Goal: Task Accomplishment & Management: Manage account settings

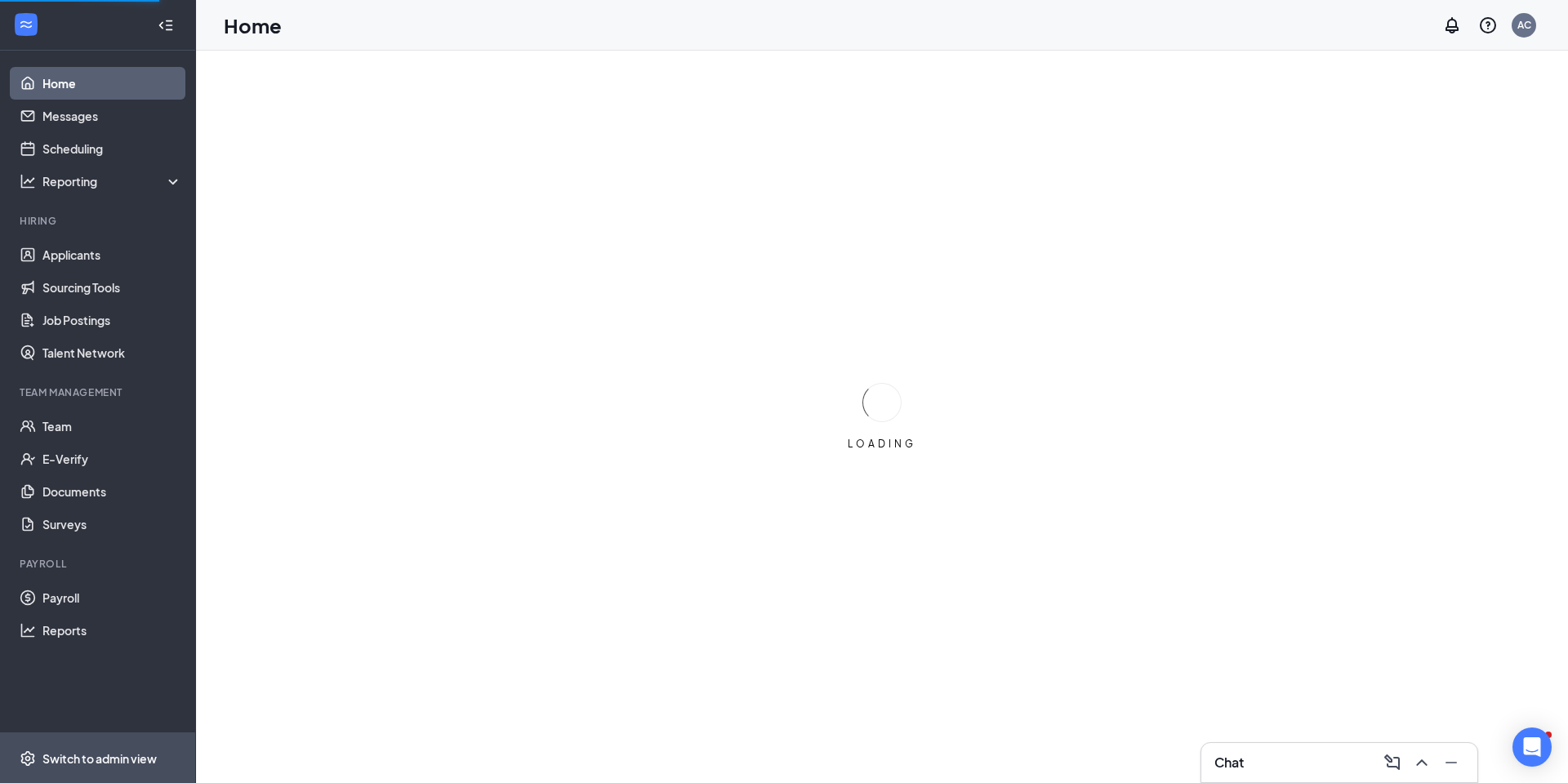
click at [78, 753] on div "Switch to admin view" at bounding box center [100, 758] width 114 height 16
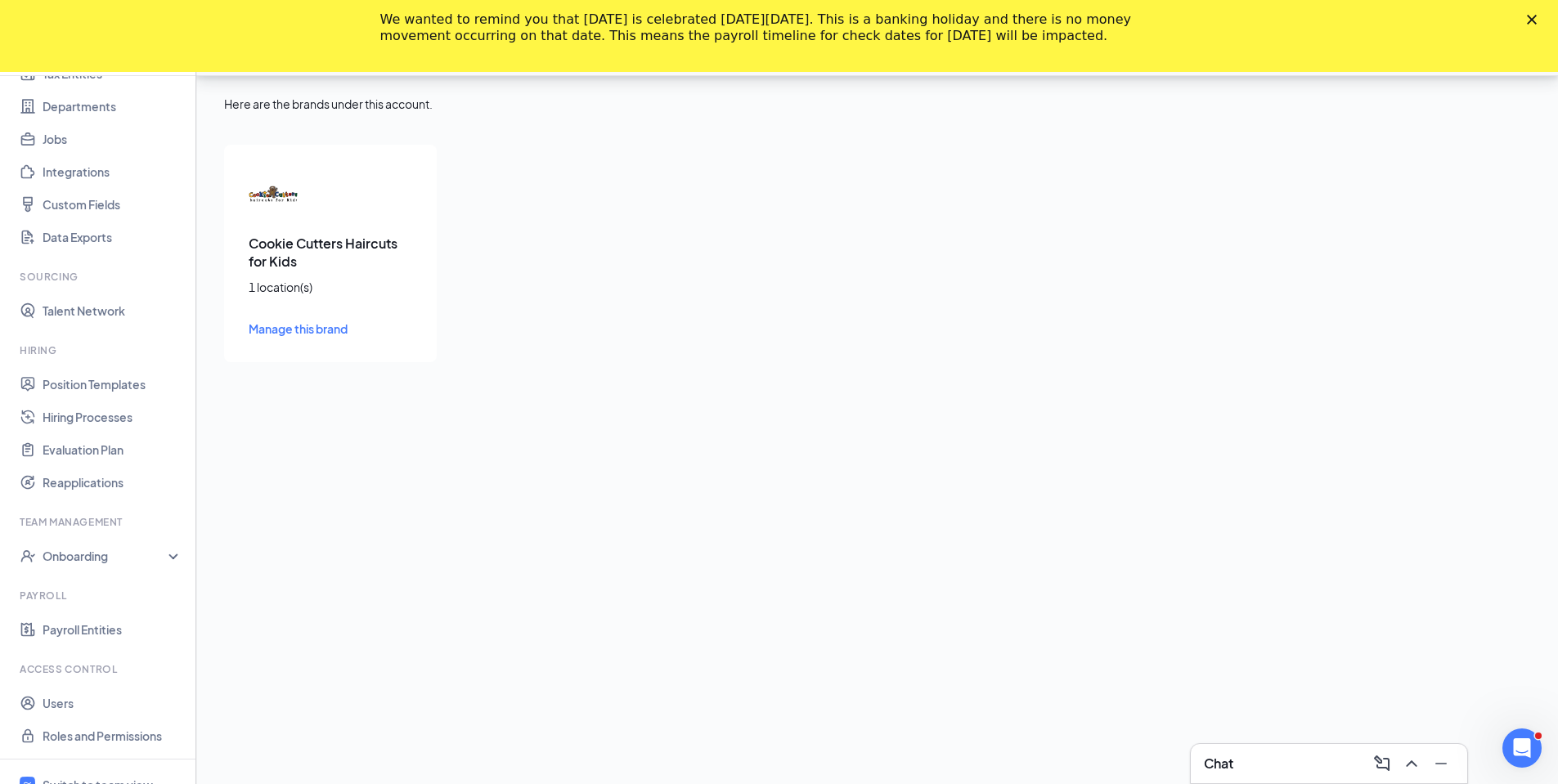
scroll to position [72, 0]
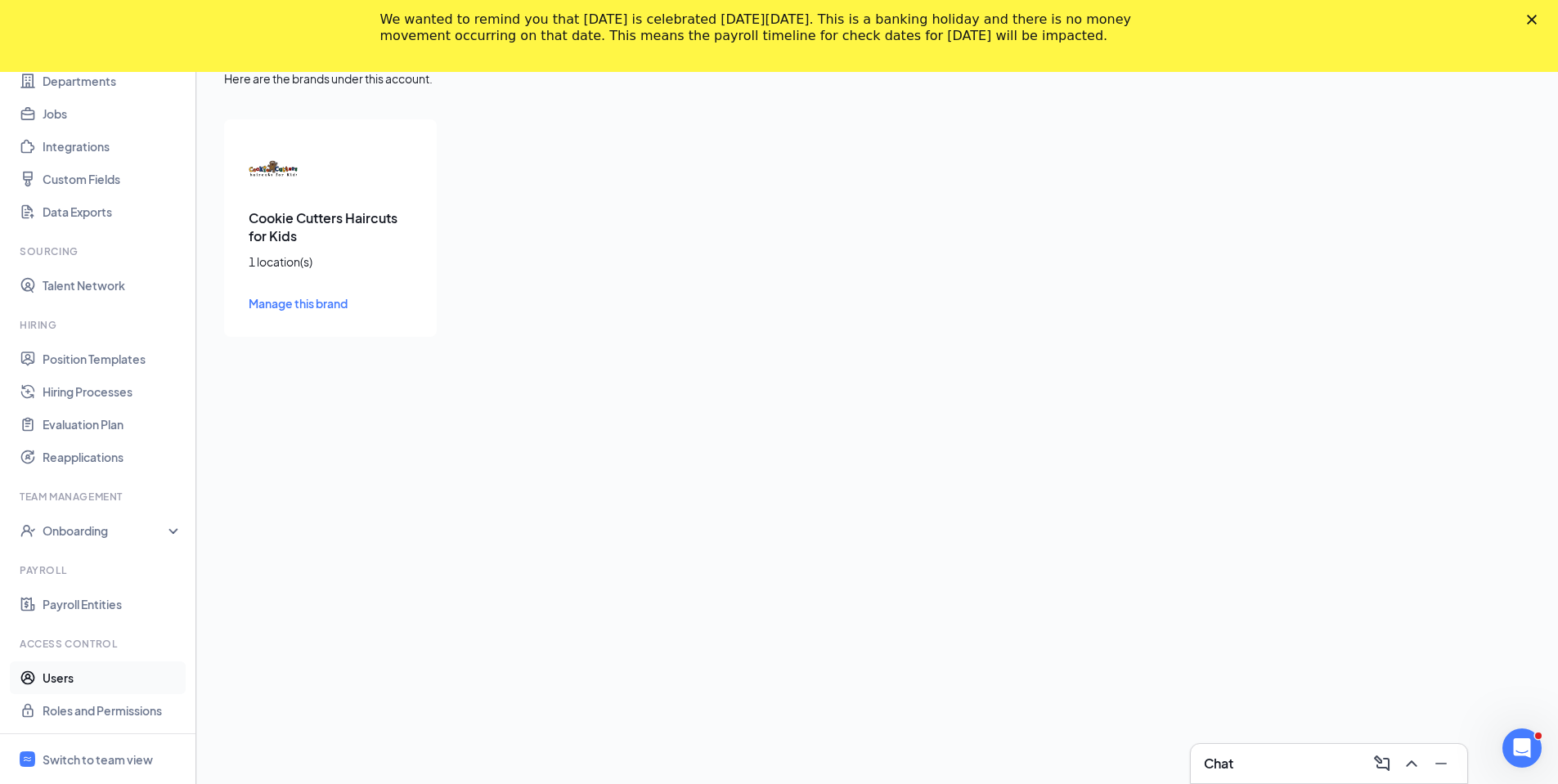
click at [60, 682] on link "Users" at bounding box center [113, 677] width 140 height 33
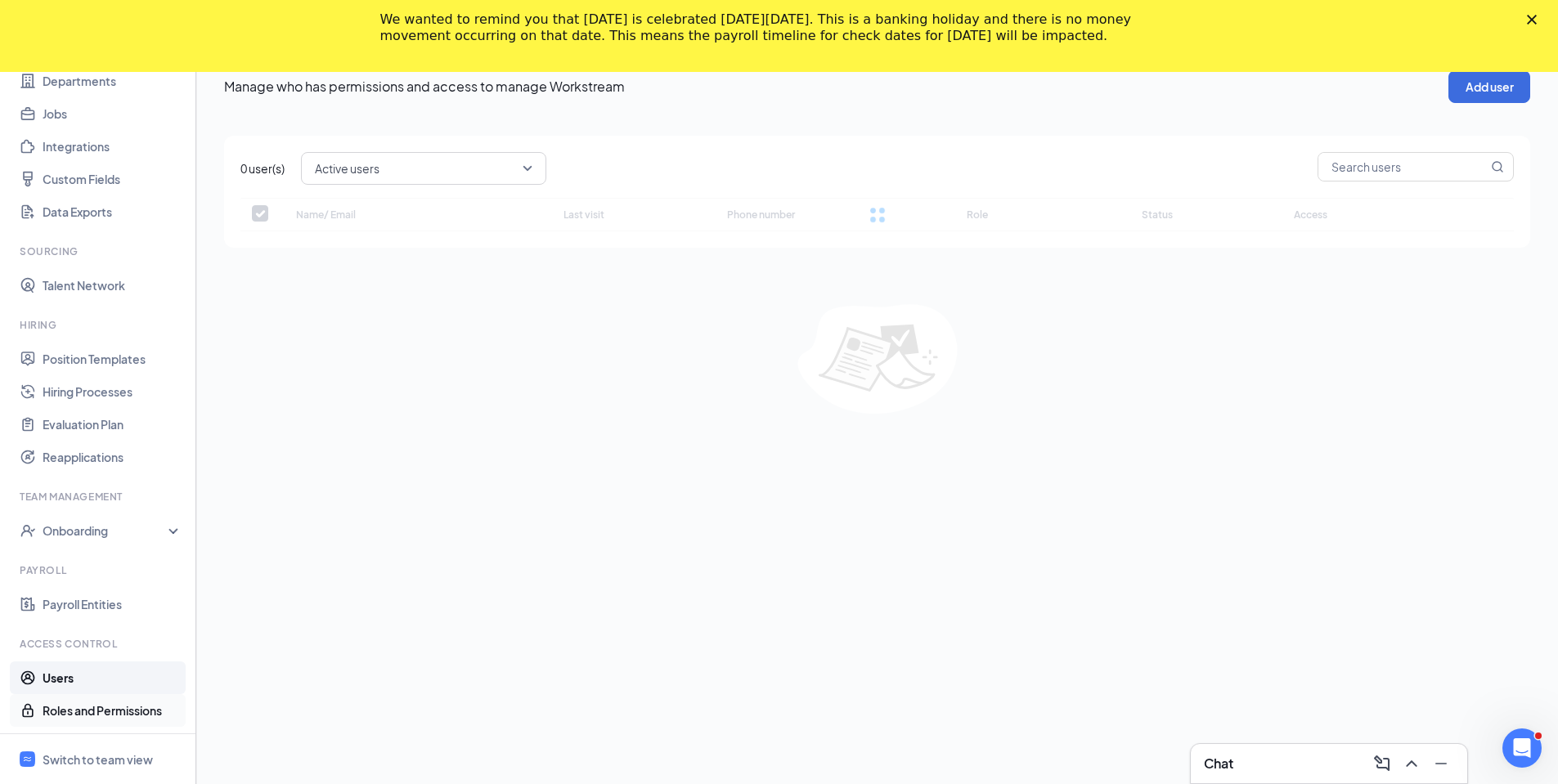
checkbox input "false"
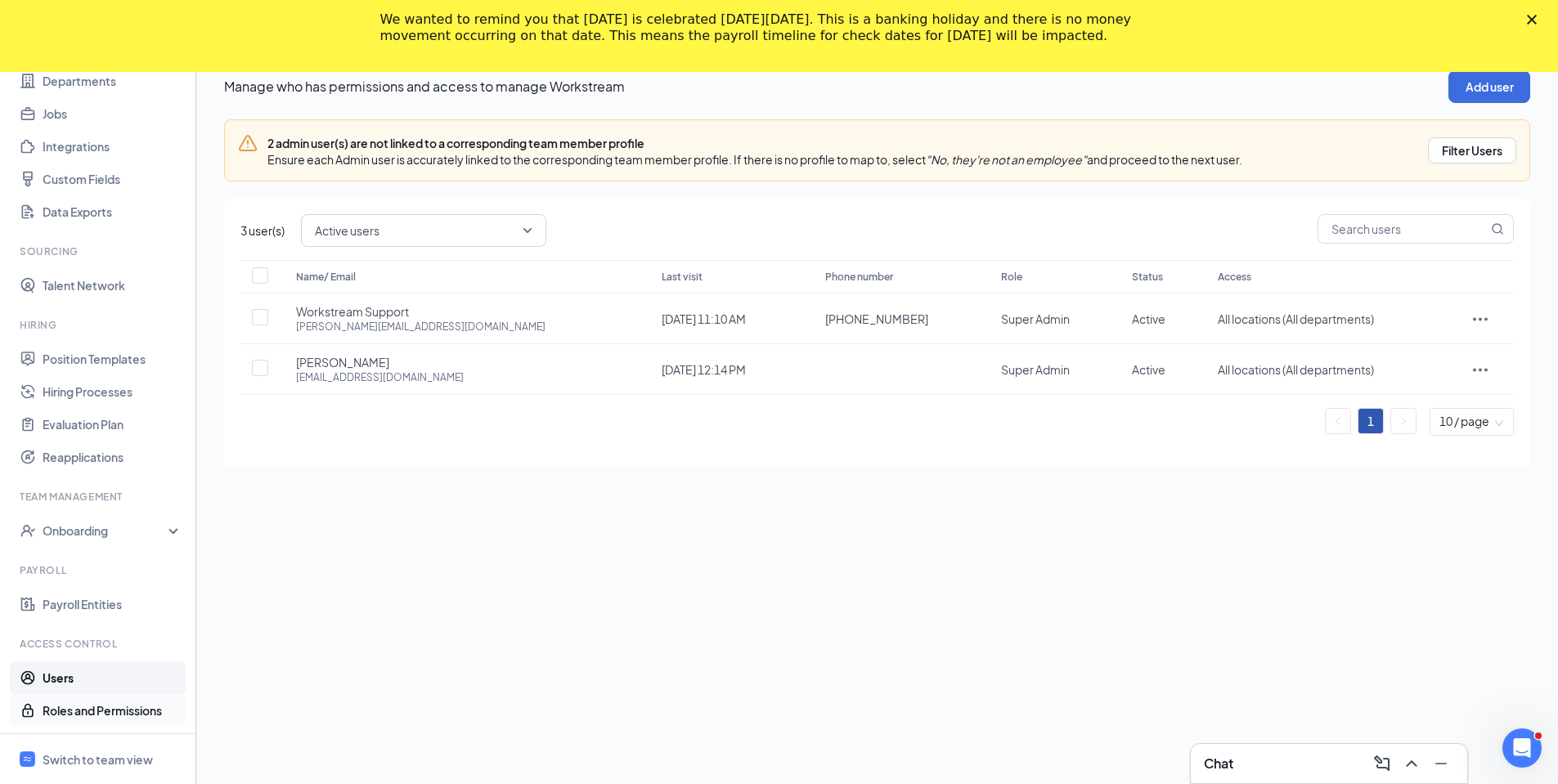
click at [99, 714] on link "Roles and Permissions" at bounding box center [113, 710] width 140 height 33
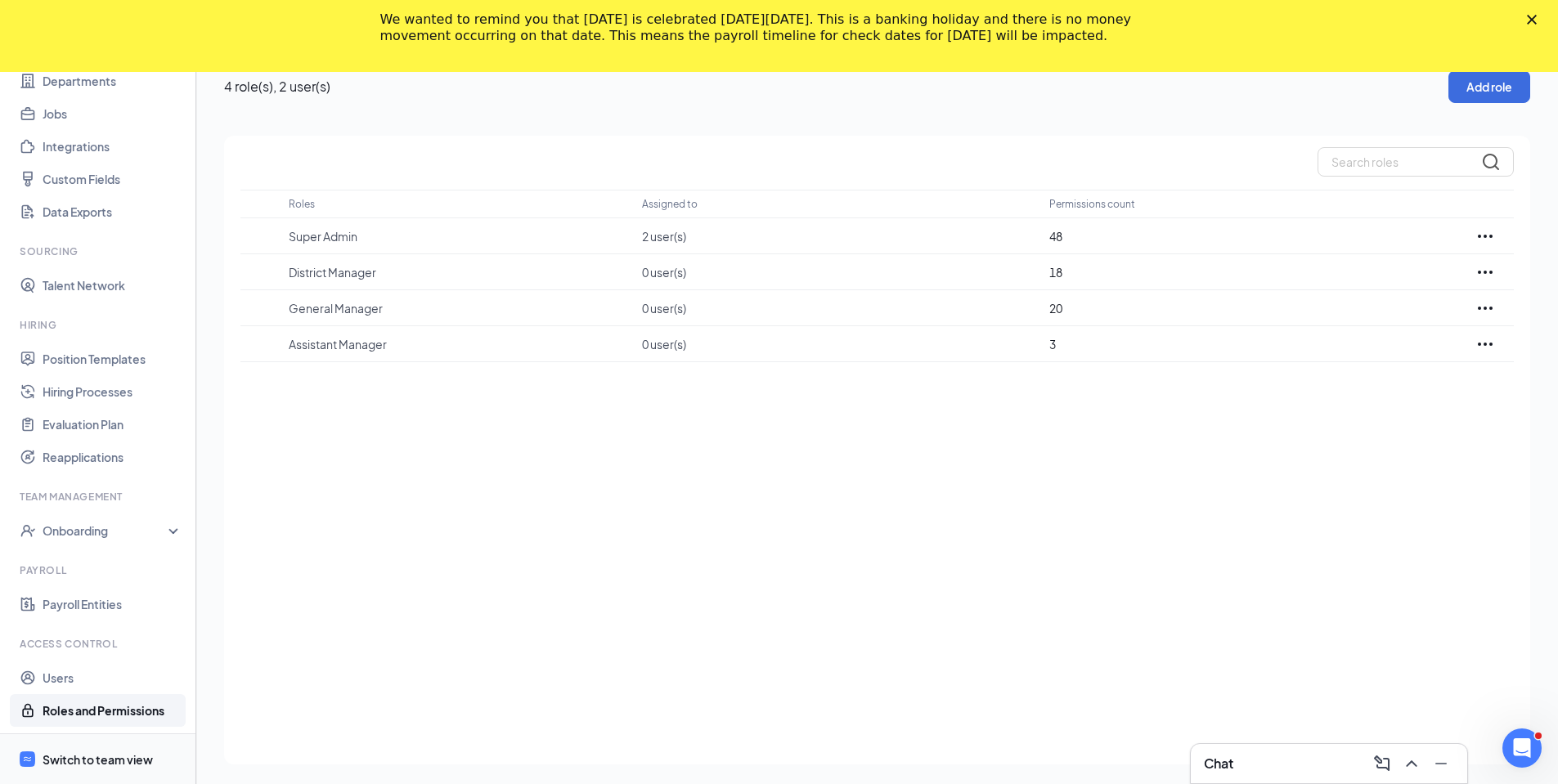
click at [84, 755] on div "Switch to team view" at bounding box center [97, 759] width 110 height 16
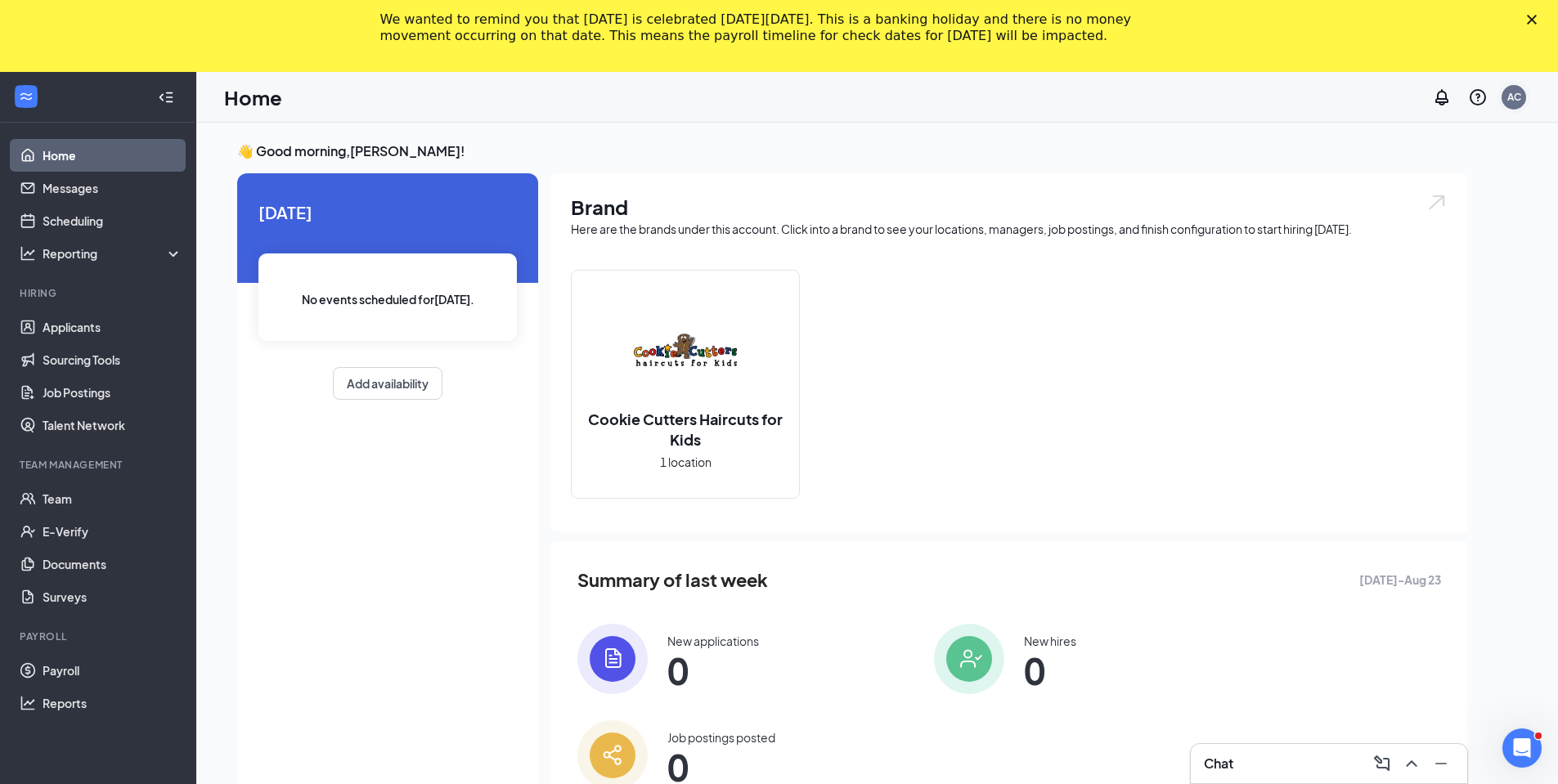
click at [1514, 106] on div "AC" at bounding box center [1513, 97] width 24 height 24
click at [1406, 241] on link "Account settings" at bounding box center [1432, 248] width 176 height 16
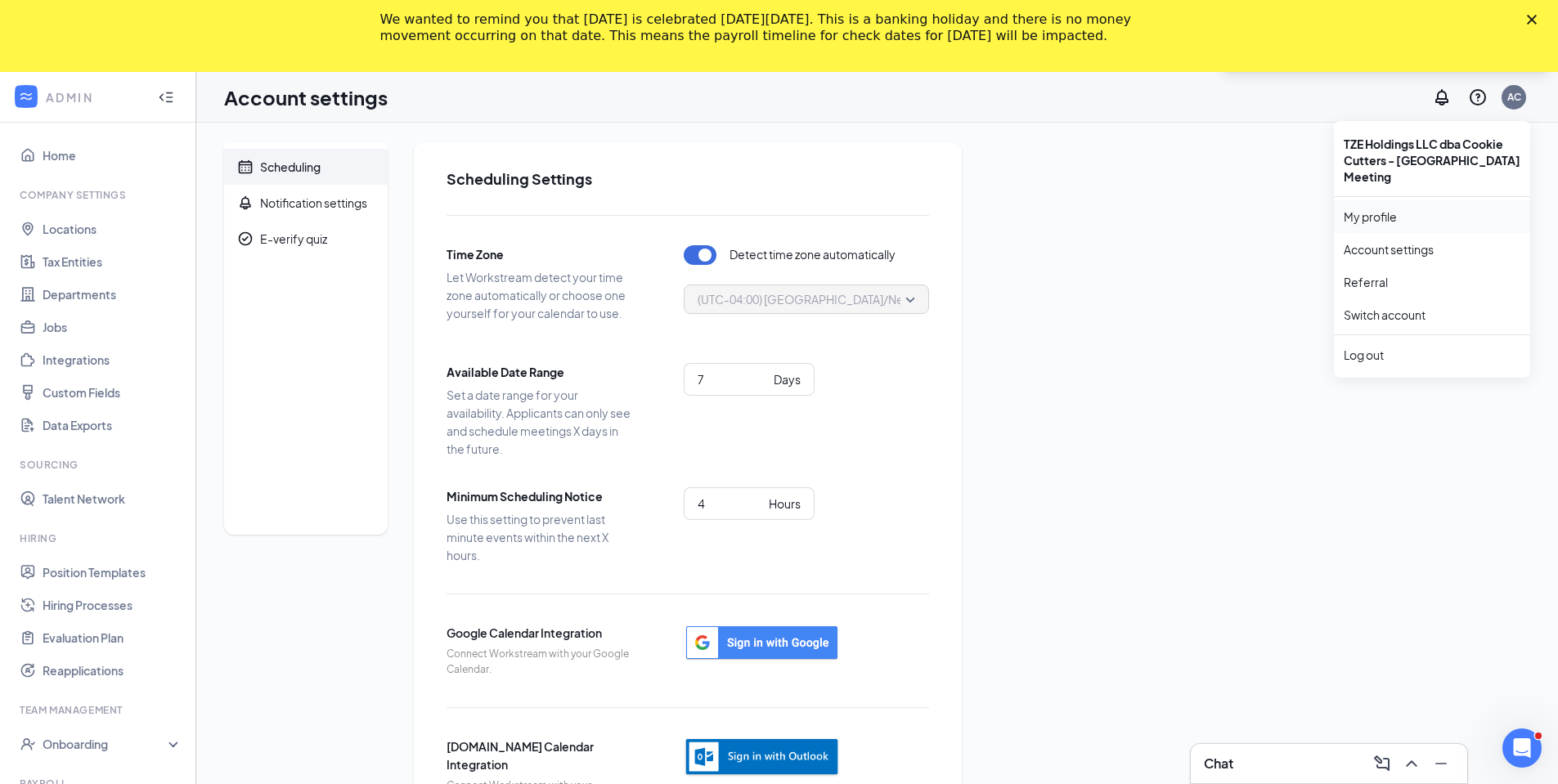
click at [1371, 208] on link "My profile" at bounding box center [1432, 216] width 176 height 16
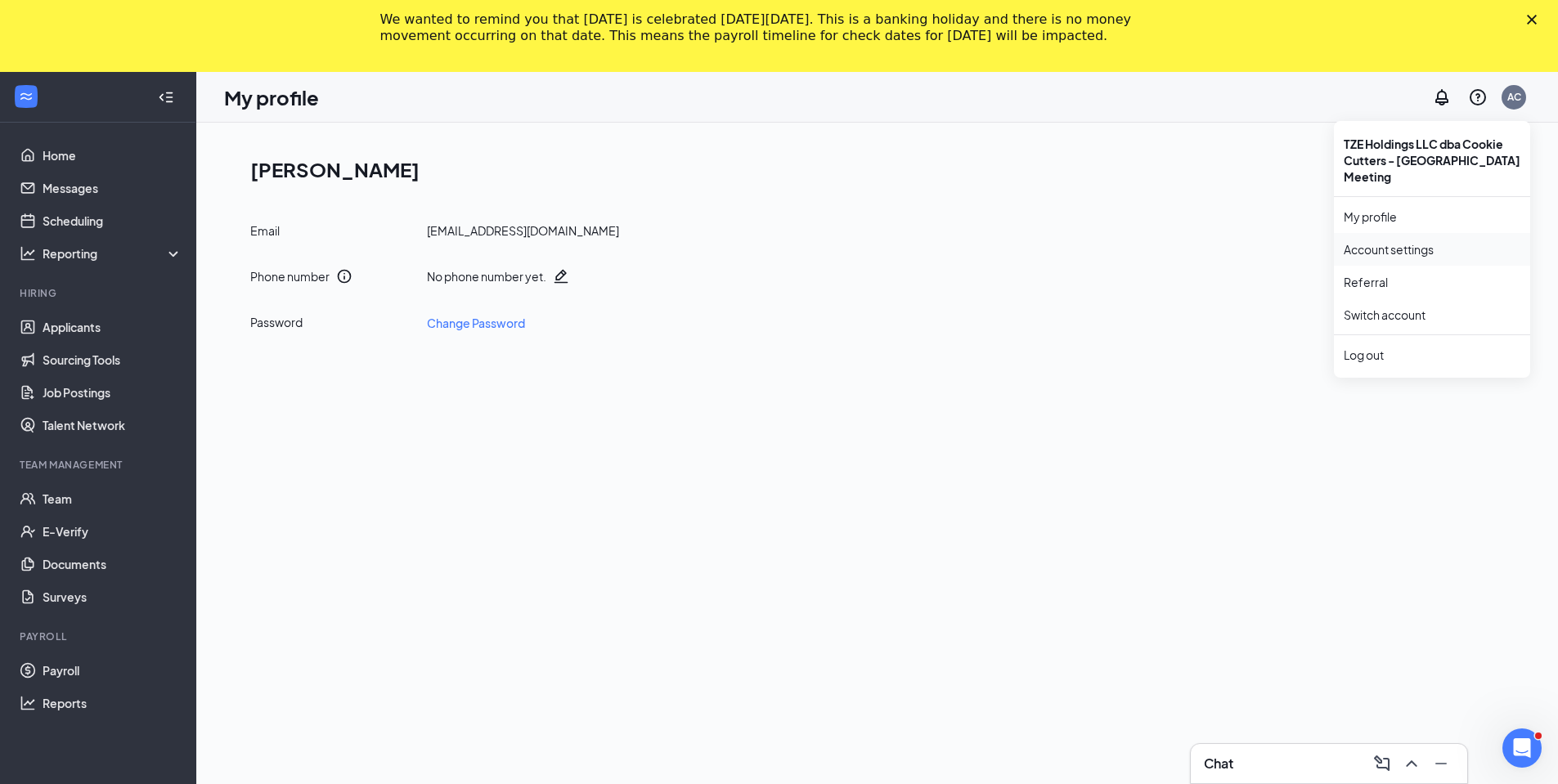
click at [1401, 241] on link "Account settings" at bounding box center [1432, 248] width 176 height 16
